Goal: Task Accomplishment & Management: Manage account settings

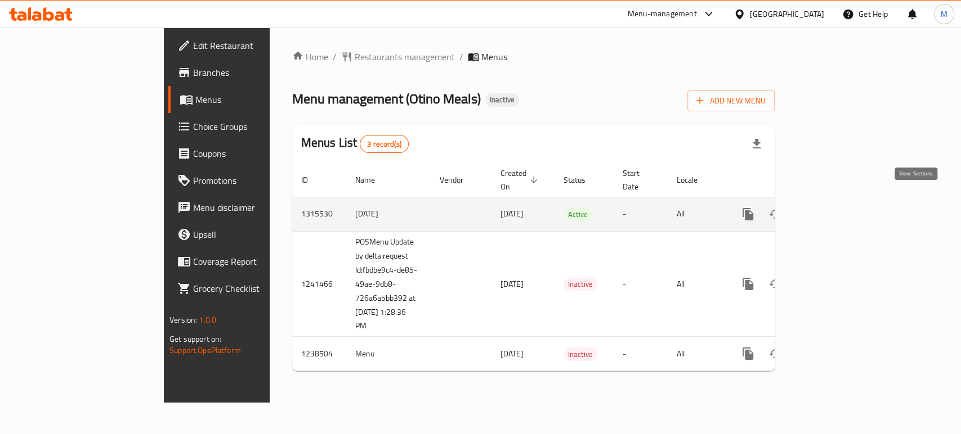
click at [836, 208] on icon "enhanced table" at bounding box center [829, 215] width 14 height 14
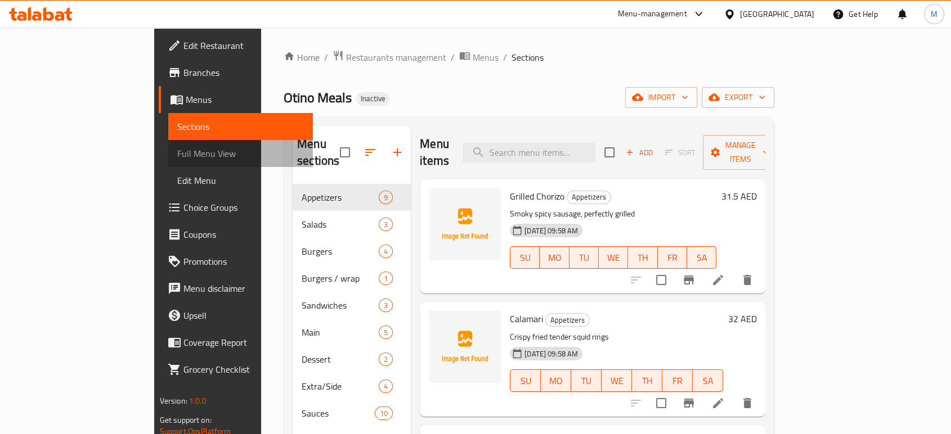
click at [177, 147] on span "Full Menu View" at bounding box center [240, 154] width 127 height 14
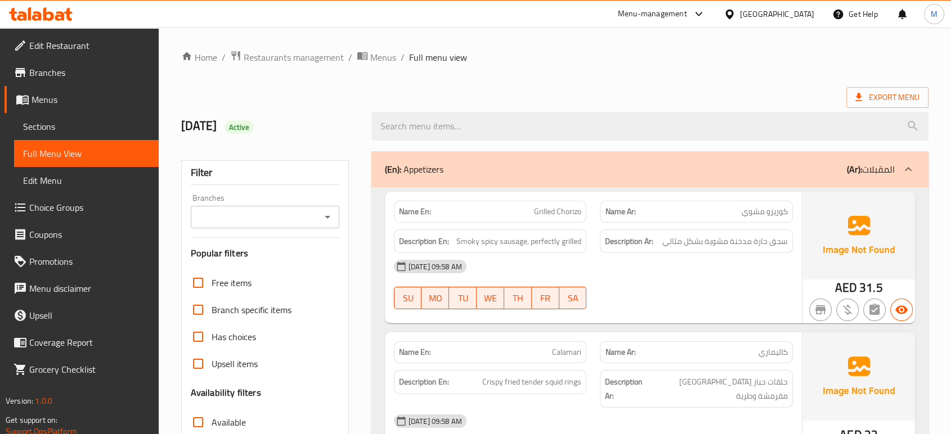
scroll to position [380, 0]
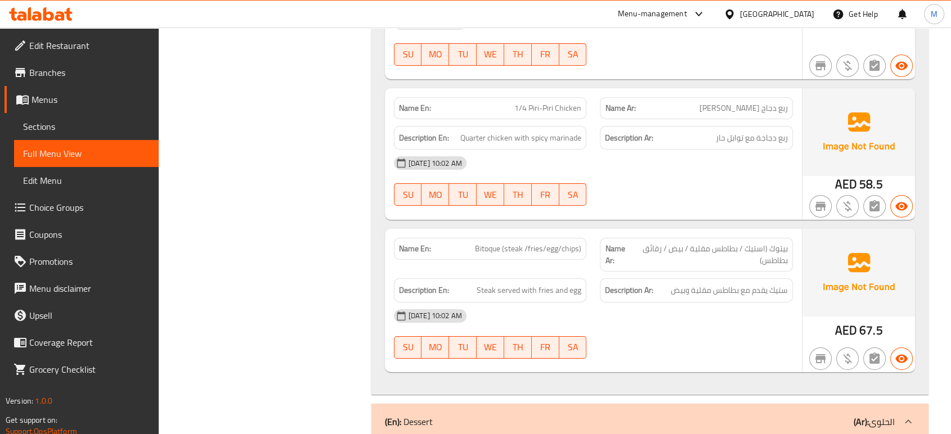
click at [685, 303] on div "[DATE] 10:02 AM" at bounding box center [593, 316] width 412 height 27
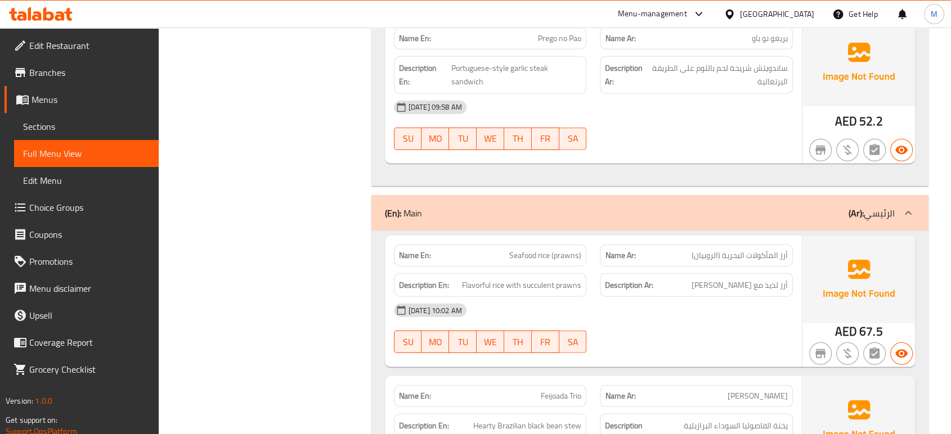
scroll to position [3115, 0]
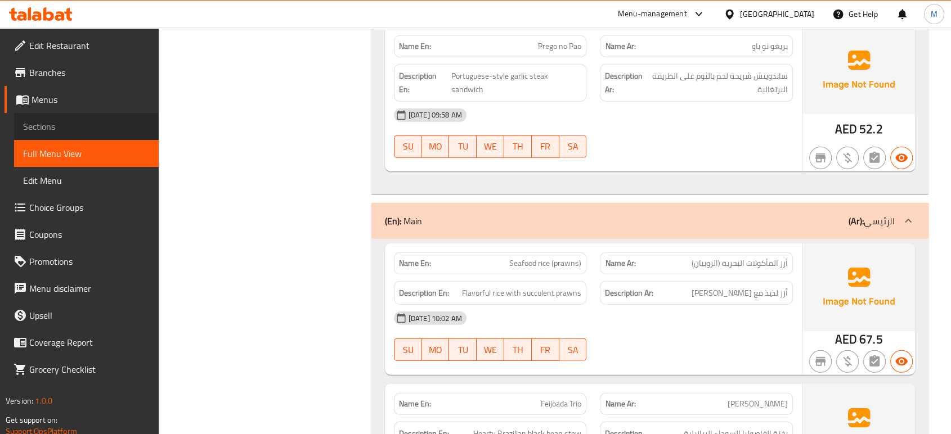
click at [48, 127] on span "Sections" at bounding box center [86, 127] width 127 height 14
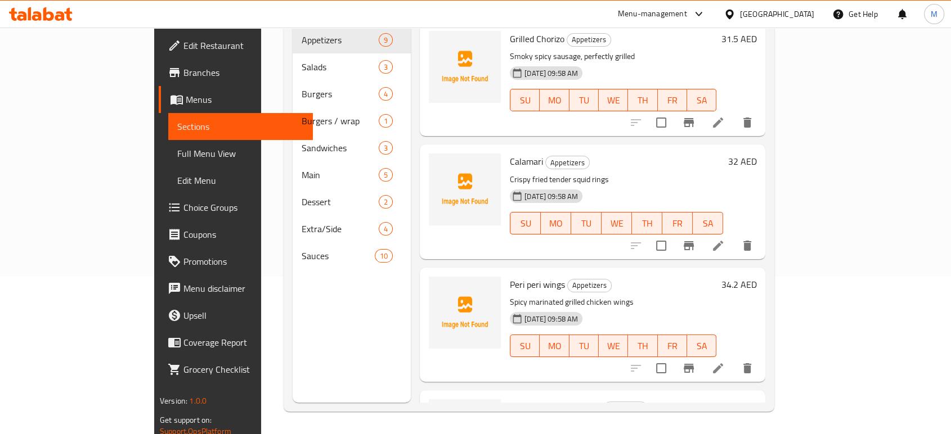
scroll to position [158, 0]
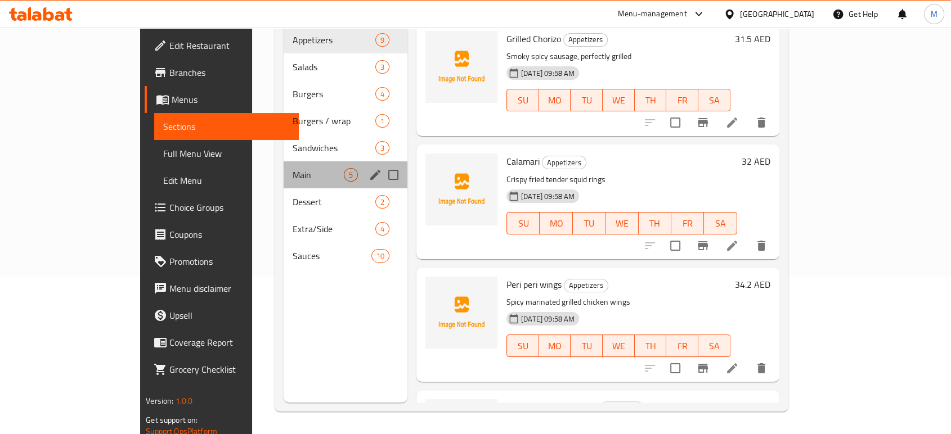
click at [295, 162] on div "Main 5" at bounding box center [346, 175] width 124 height 27
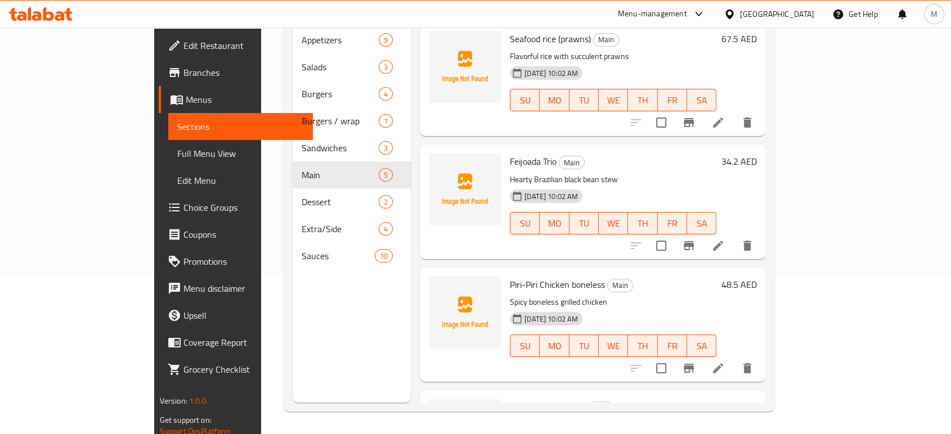
scroll to position [208, 0]
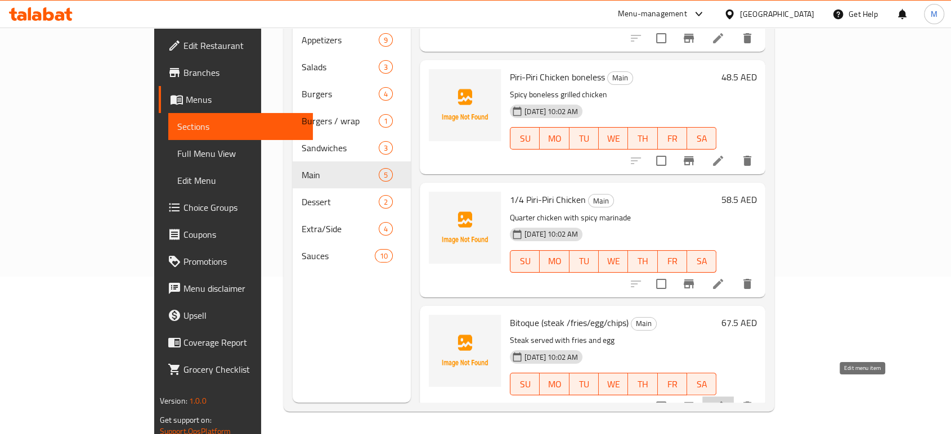
click at [725, 400] on icon at bounding box center [718, 407] width 14 height 14
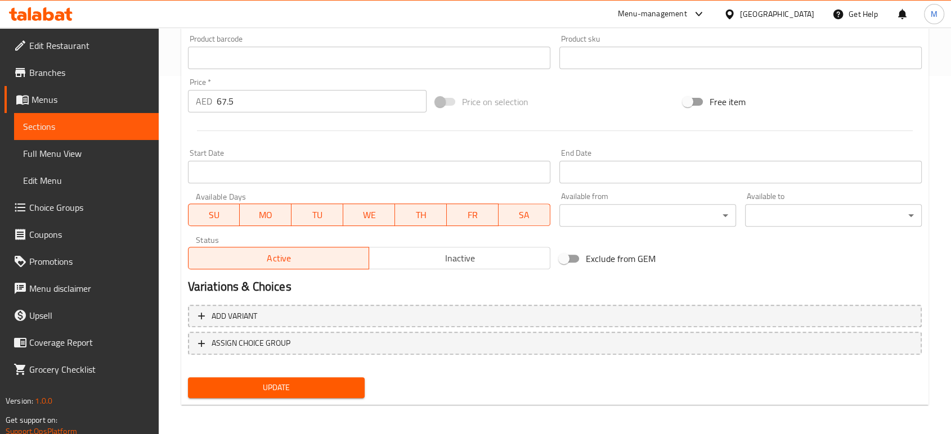
scroll to position [360, 0]
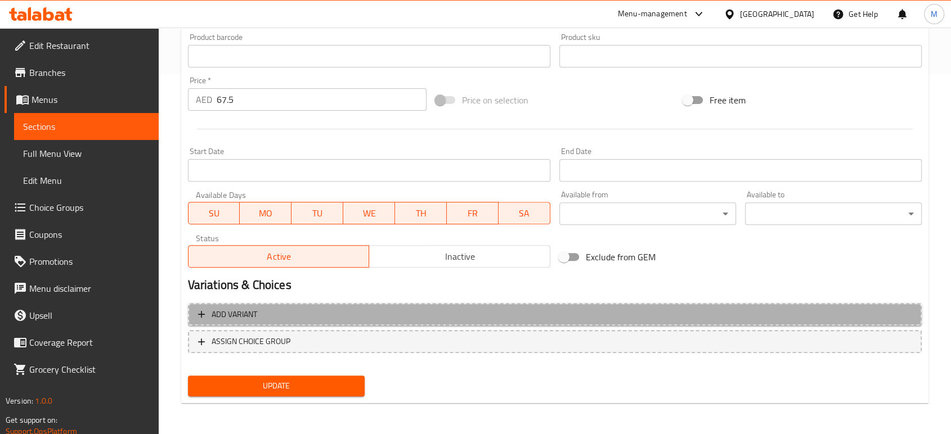
click at [236, 310] on span "Add variant" at bounding box center [235, 315] width 46 height 14
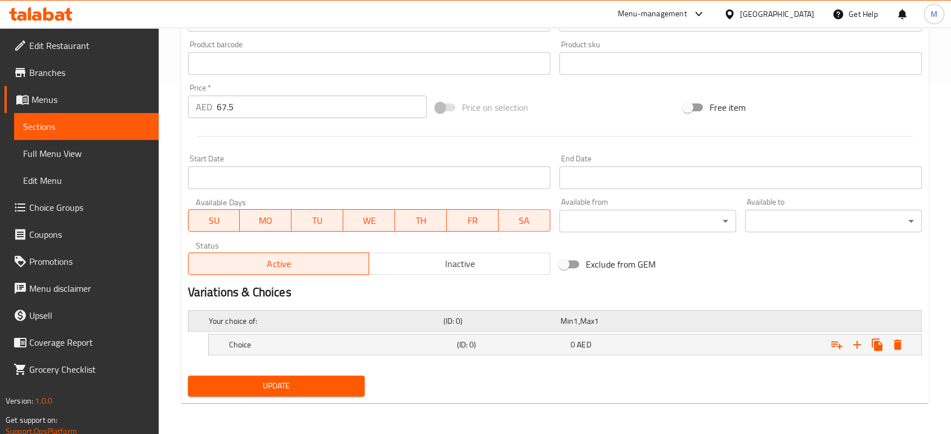
click at [340, 319] on h5 "Your choice of:" at bounding box center [324, 321] width 230 height 11
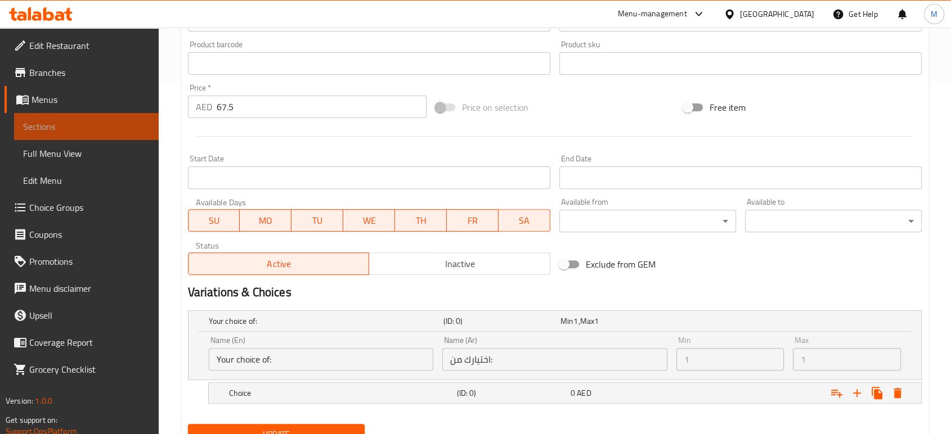
click at [59, 128] on span "Sections" at bounding box center [86, 127] width 127 height 14
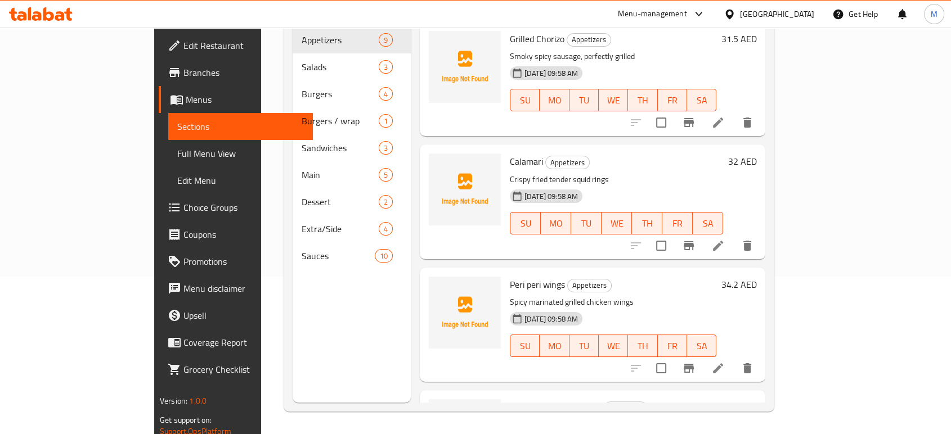
scroll to position [158, 0]
click at [183, 210] on span "Choice Groups" at bounding box center [243, 208] width 120 height 14
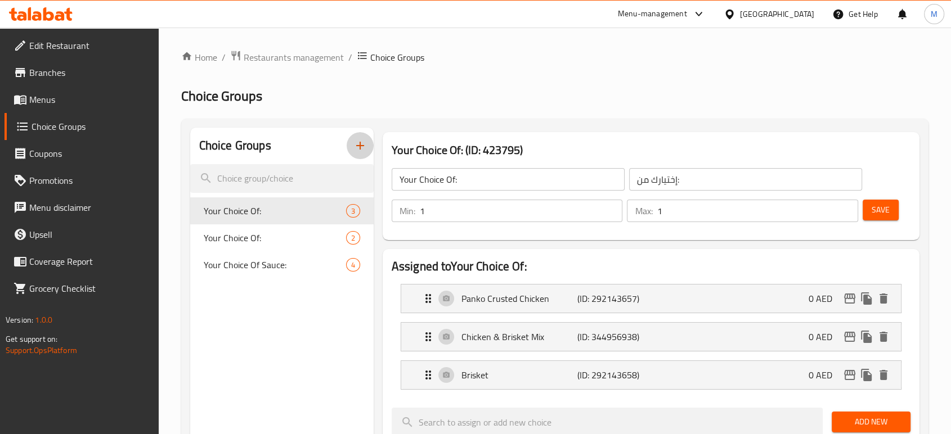
click at [361, 143] on icon "button" at bounding box center [360, 146] width 14 height 14
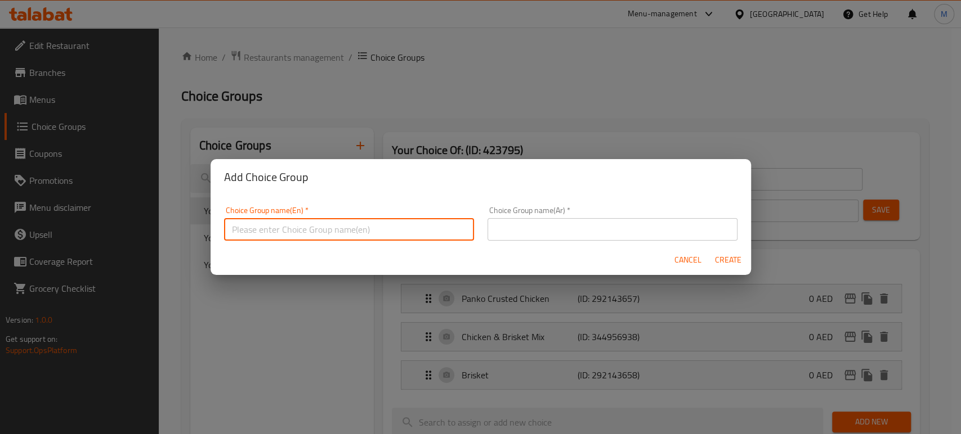
click at [336, 230] on input "text" at bounding box center [349, 229] width 250 height 23
type input "Your Chocie"
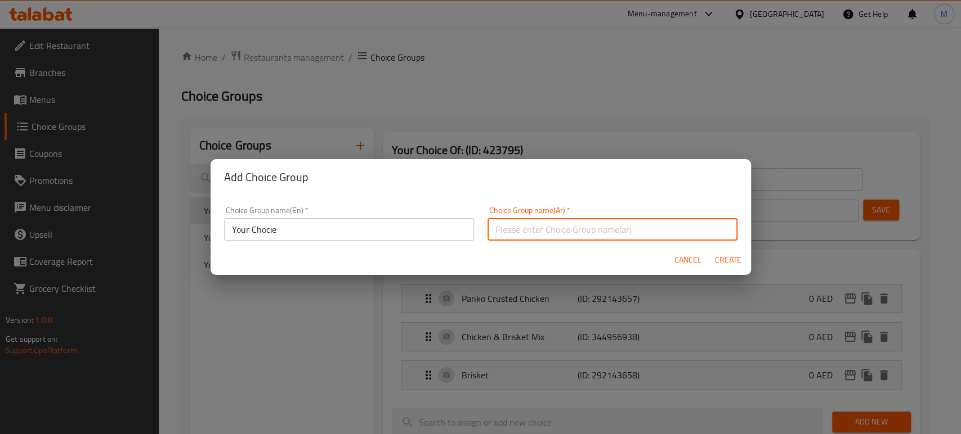
click at [573, 225] on input "text" at bounding box center [612, 229] width 250 height 23
type input "اختيارك من"
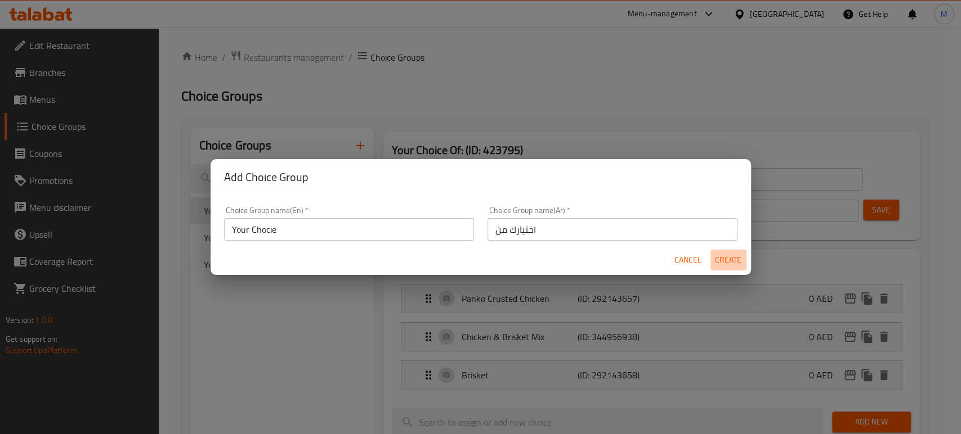
click at [717, 257] on span "Create" at bounding box center [728, 260] width 27 height 14
type input "Your Chocie"
type input "اختيارك من"
type input "0"
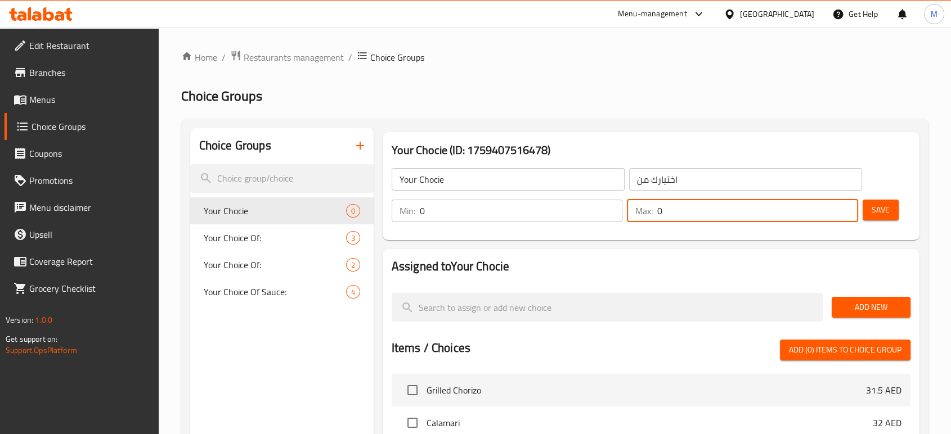
click at [699, 215] on input "0" at bounding box center [757, 211] width 201 height 23
type input "1"
click at [887, 214] on span "Save" at bounding box center [881, 210] width 18 height 14
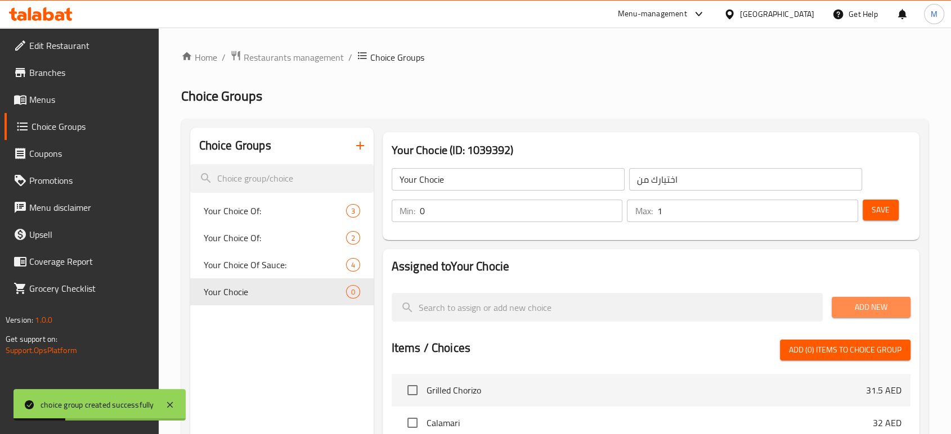
click at [875, 306] on span "Add New" at bounding box center [871, 308] width 61 height 14
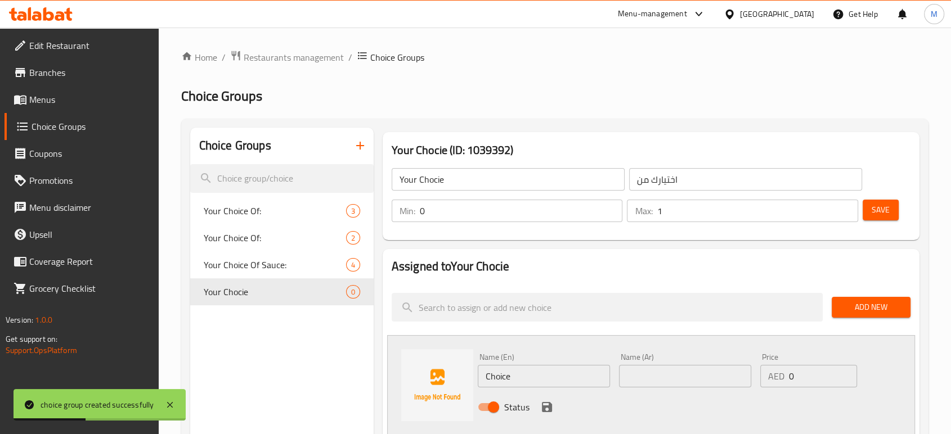
click at [518, 376] on input "Choice" at bounding box center [544, 376] width 132 height 23
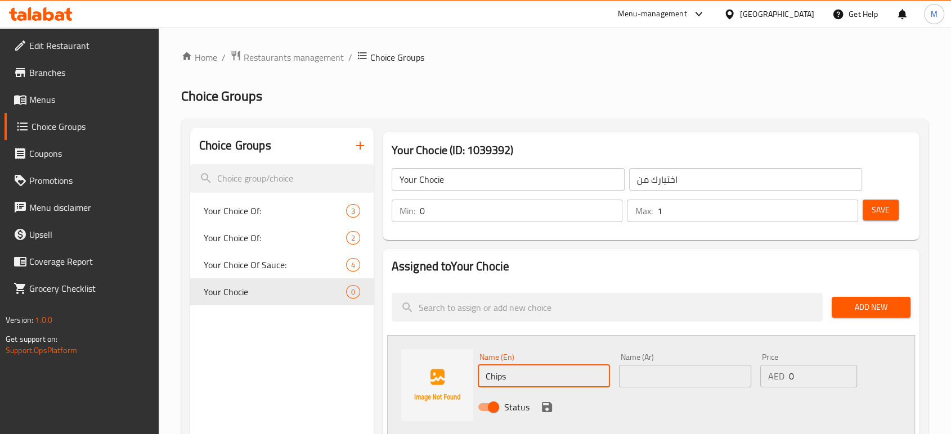
type input "Chips"
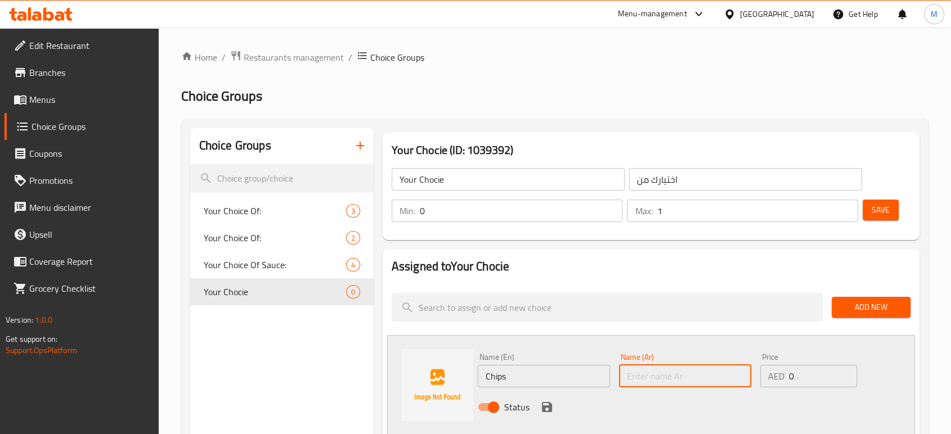
click at [658, 376] on input "text" at bounding box center [685, 376] width 132 height 23
click at [667, 373] on input "text" at bounding box center [685, 376] width 132 height 23
paste input "رقائق"
click at [663, 379] on input "رقائق" at bounding box center [685, 376] width 132 height 23
type input "رقائق"
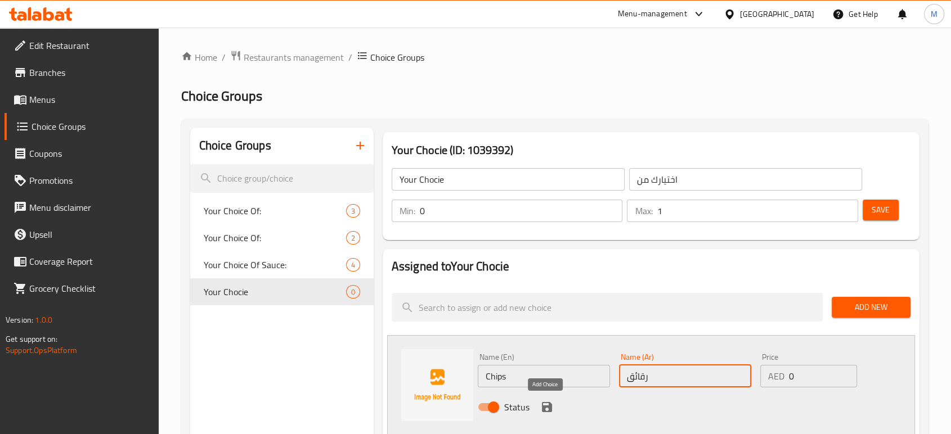
click at [542, 409] on icon "save" at bounding box center [547, 407] width 10 height 10
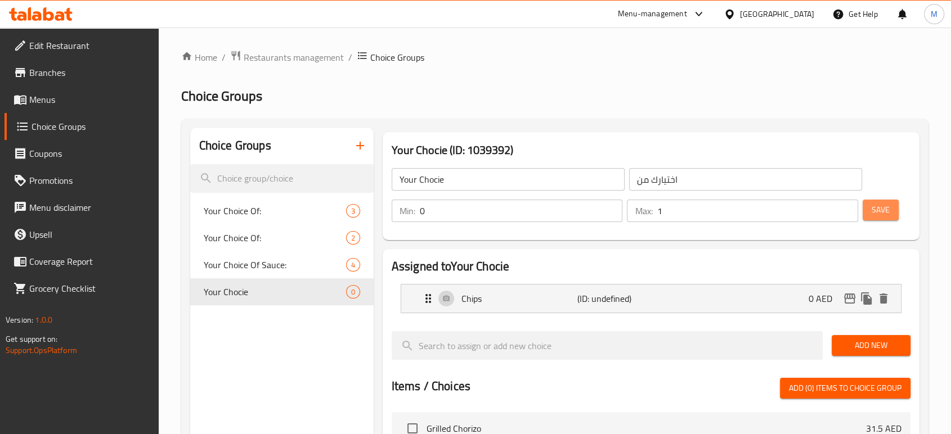
click at [878, 217] on span "Save" at bounding box center [881, 210] width 18 height 14
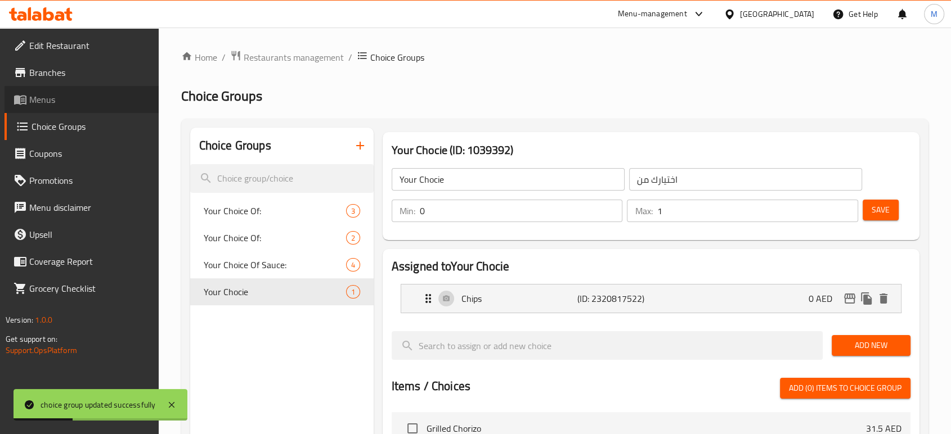
click at [35, 98] on span "Menus" at bounding box center [89, 100] width 120 height 14
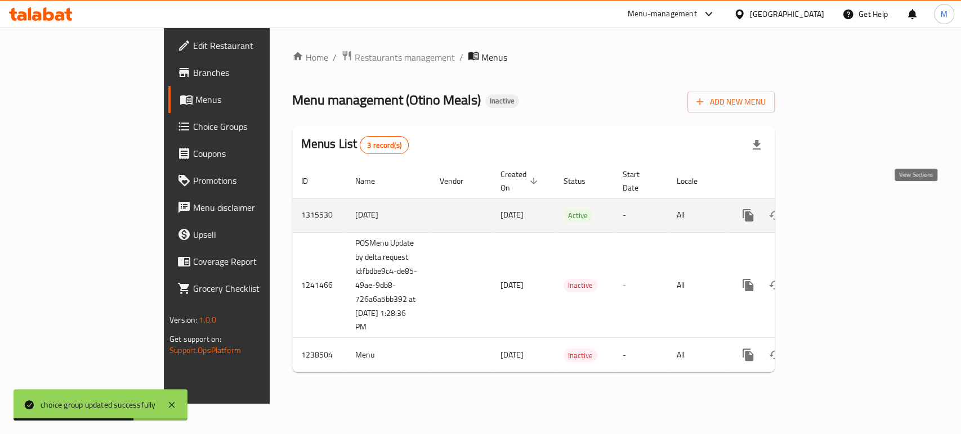
click at [836, 209] on icon "enhanced table" at bounding box center [829, 216] width 14 height 14
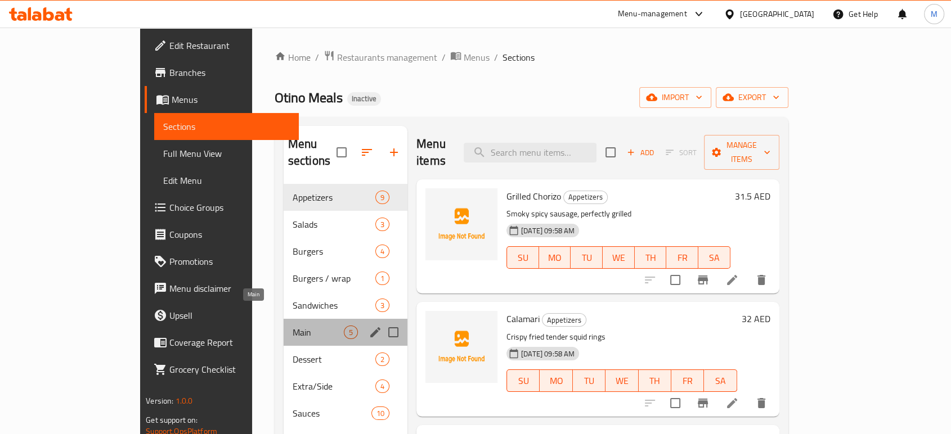
click at [293, 326] on span "Main" at bounding box center [318, 333] width 51 height 14
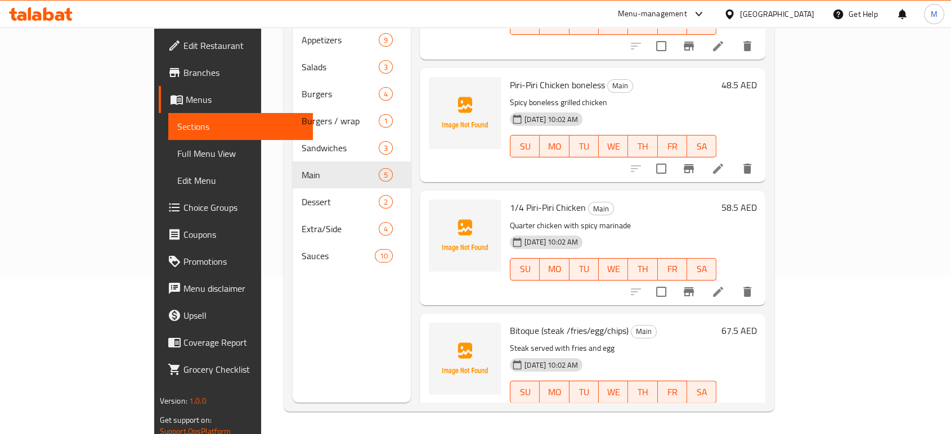
scroll to position [208, 0]
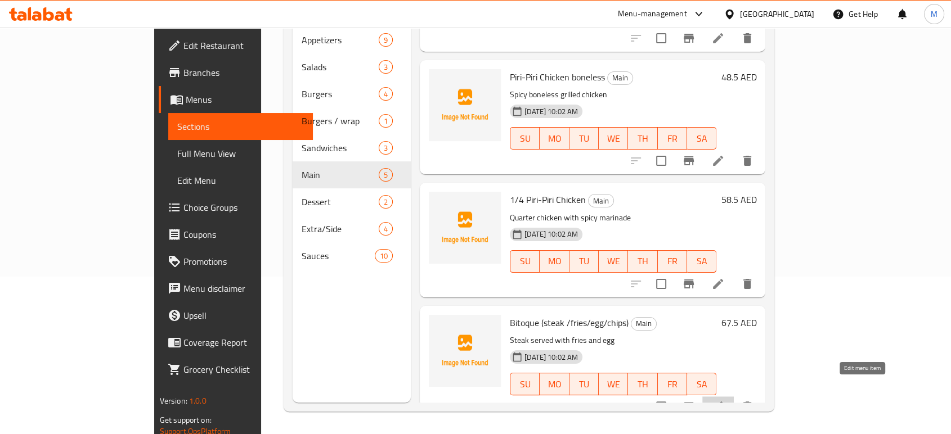
click at [723, 402] on icon at bounding box center [718, 407] width 10 height 10
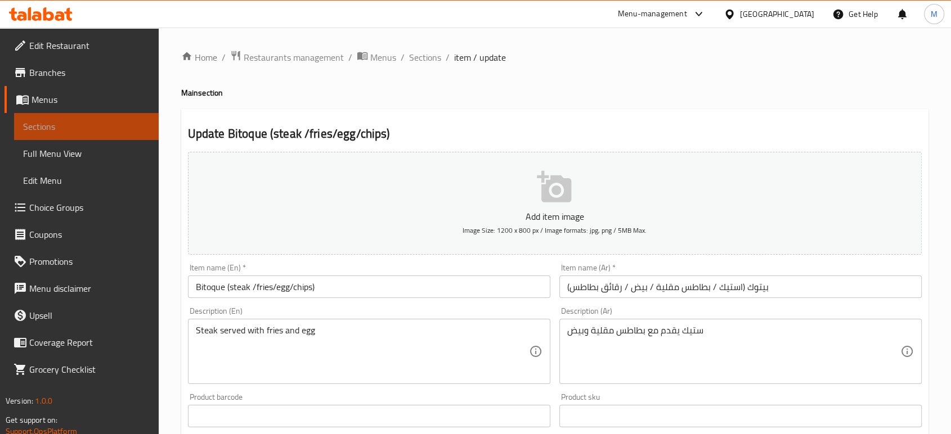
click at [77, 134] on link "Sections" at bounding box center [86, 126] width 145 height 27
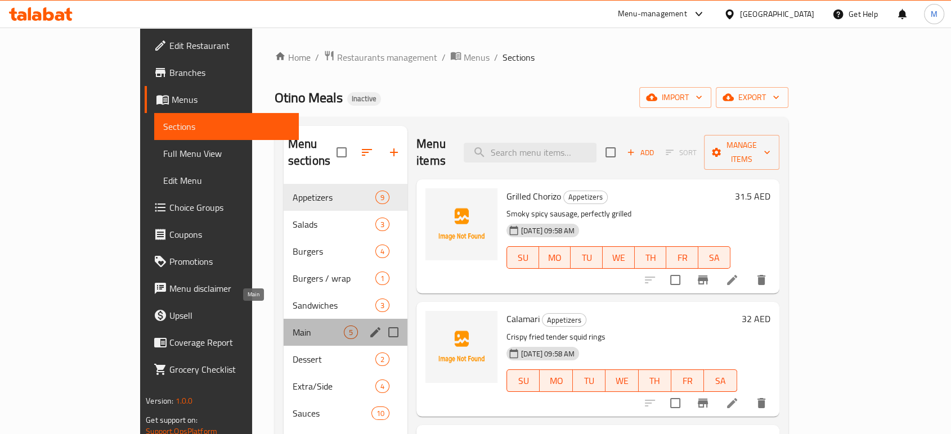
click at [293, 326] on span "Main" at bounding box center [318, 333] width 51 height 14
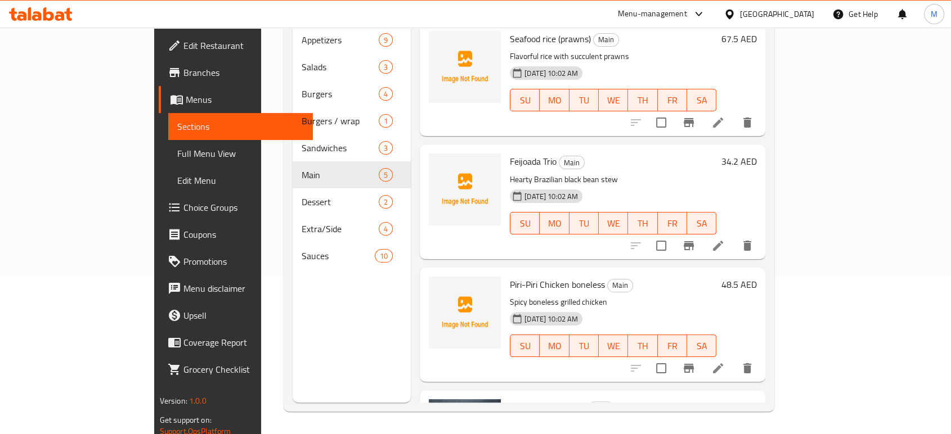
scroll to position [208, 0]
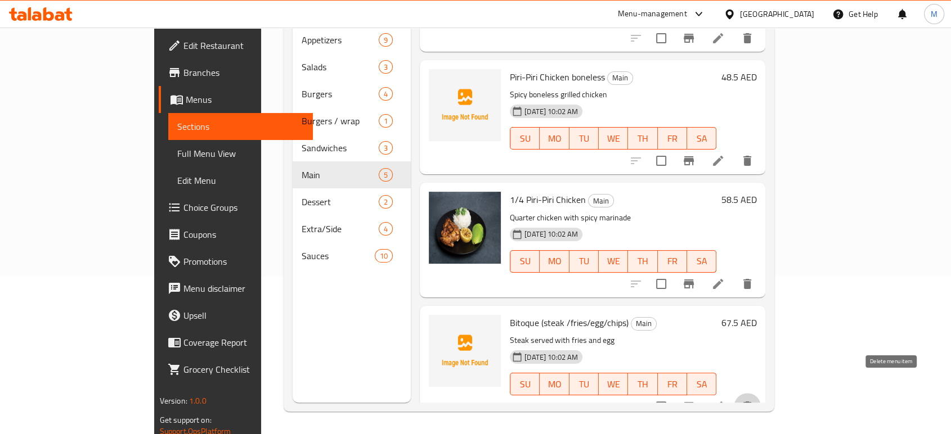
click at [754, 400] on icon "delete" at bounding box center [748, 407] width 14 height 14
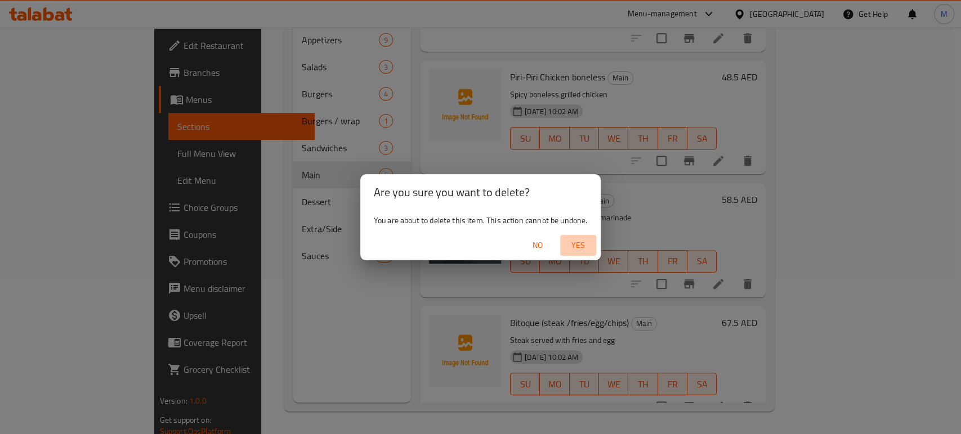
click at [576, 245] on span "Yes" at bounding box center [577, 246] width 27 height 14
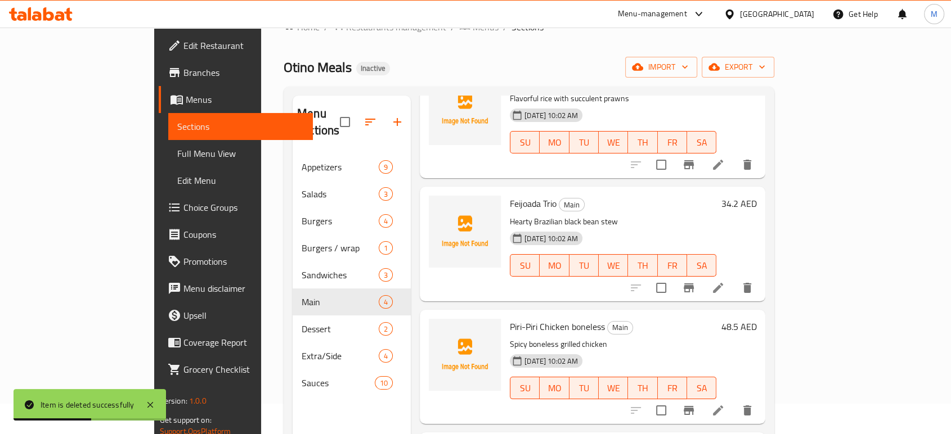
scroll to position [0, 0]
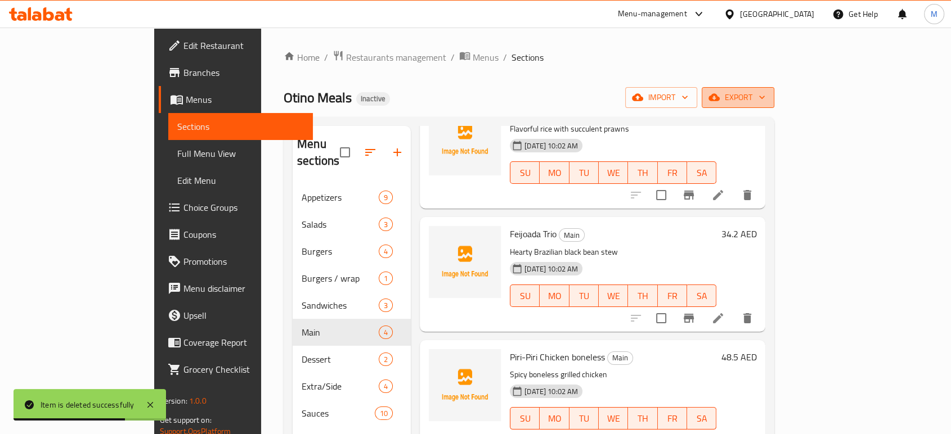
click at [765, 104] on span "export" at bounding box center [738, 98] width 55 height 14
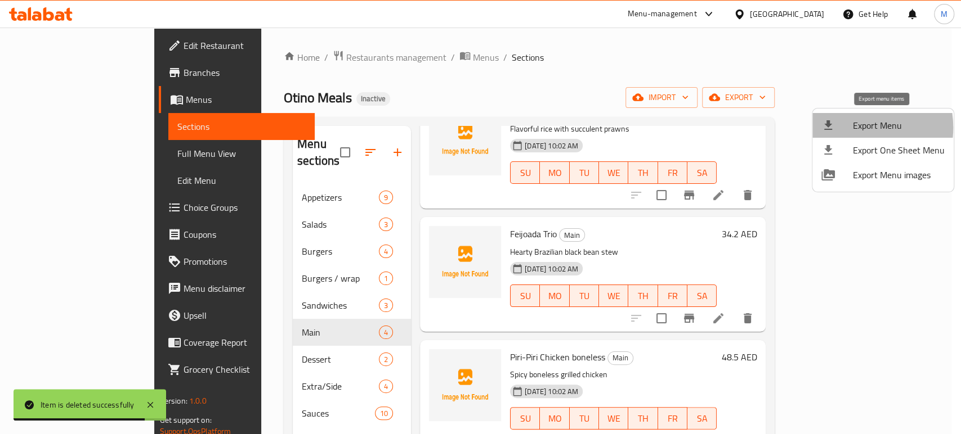
click at [849, 128] on div at bounding box center [837, 126] width 32 height 14
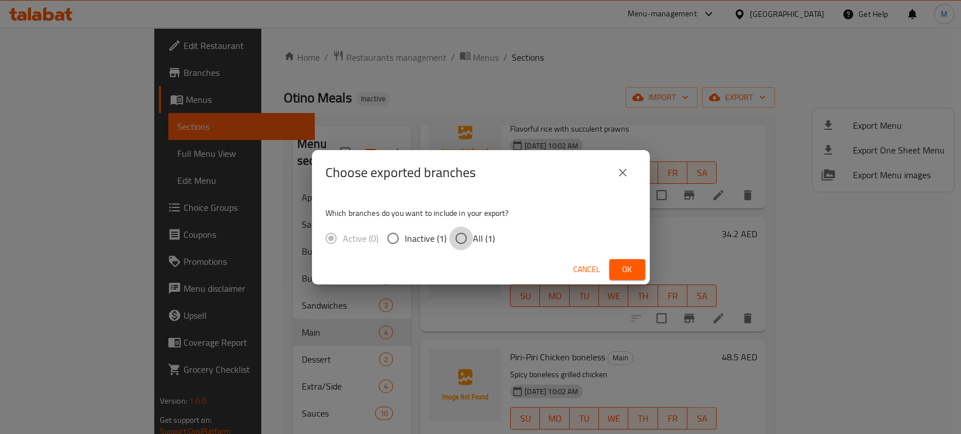
click at [455, 234] on input "All (1)" at bounding box center [461, 239] width 24 height 24
radio input "true"
click at [608, 270] on div "Cancel Ok" at bounding box center [481, 270] width 338 height 30
click at [620, 269] on span "Ok" at bounding box center [627, 270] width 18 height 14
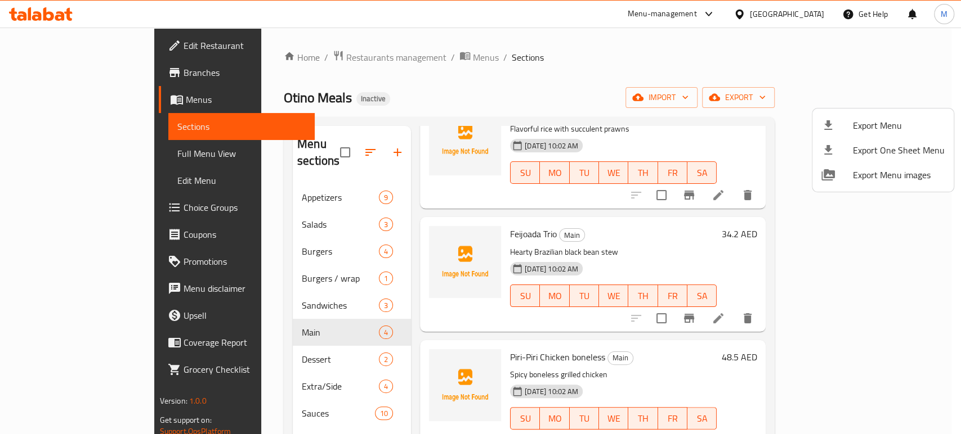
click at [51, 153] on div at bounding box center [480, 217] width 961 height 434
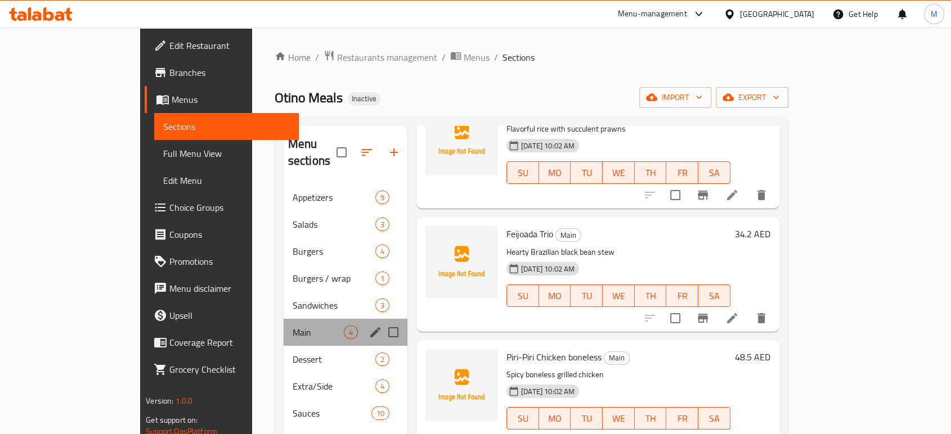
click at [284, 319] on div "Main 4" at bounding box center [346, 332] width 124 height 27
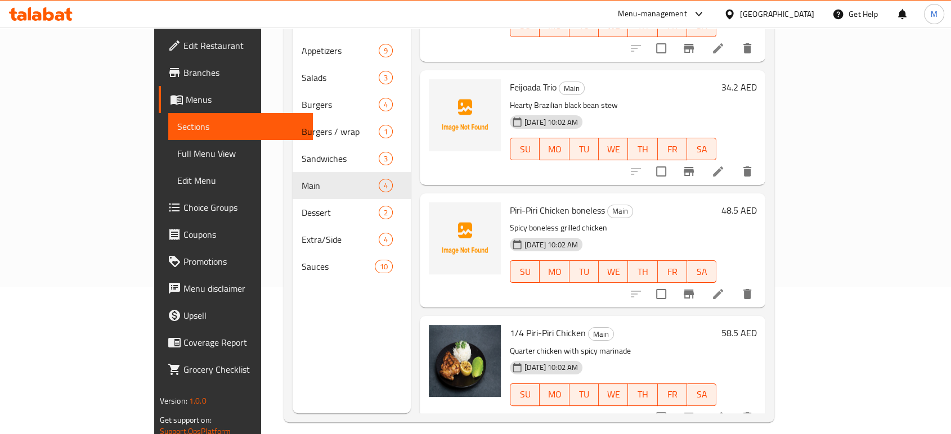
scroll to position [158, 0]
